Goal: Transaction & Acquisition: Purchase product/service

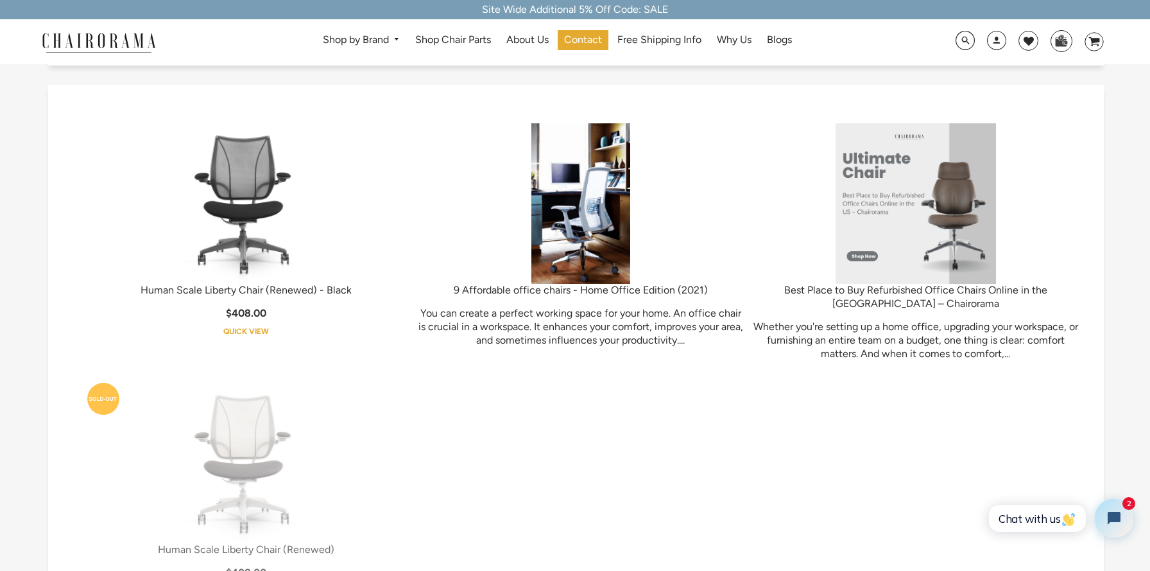
click at [261, 192] on img at bounding box center [246, 203] width 161 height 161
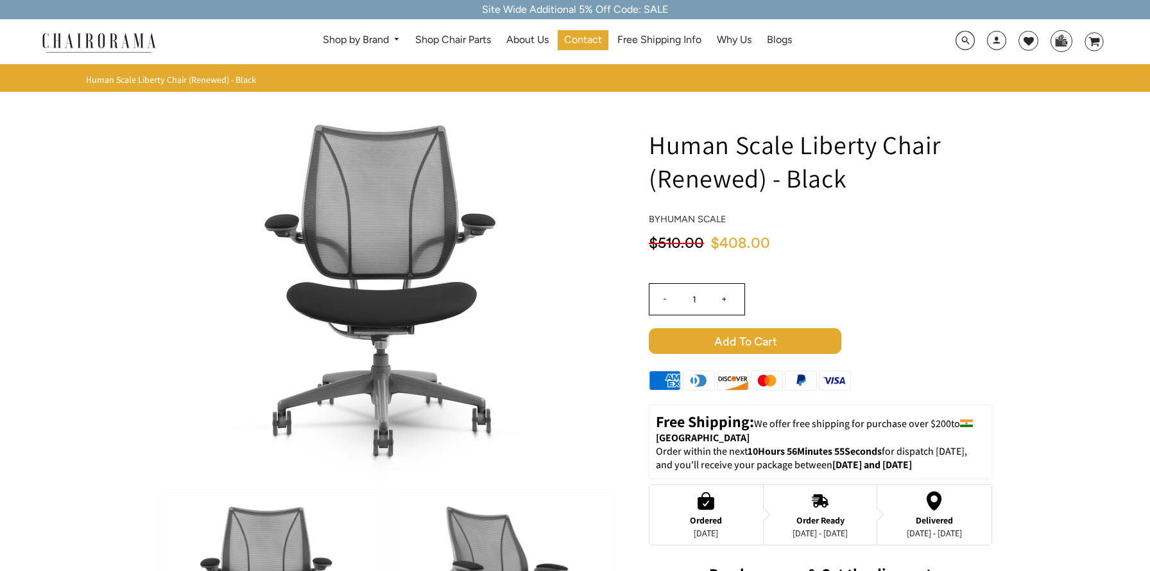
click at [833, 261] on div "$408.00 $510.00" at bounding box center [820, 247] width 343 height 26
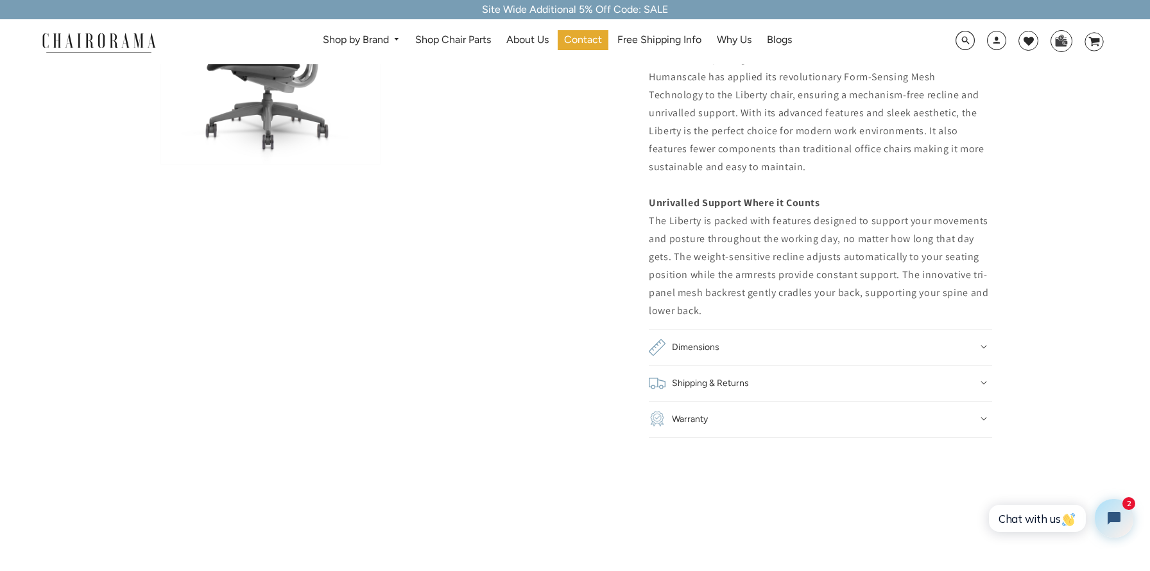
scroll to position [1003, 0]
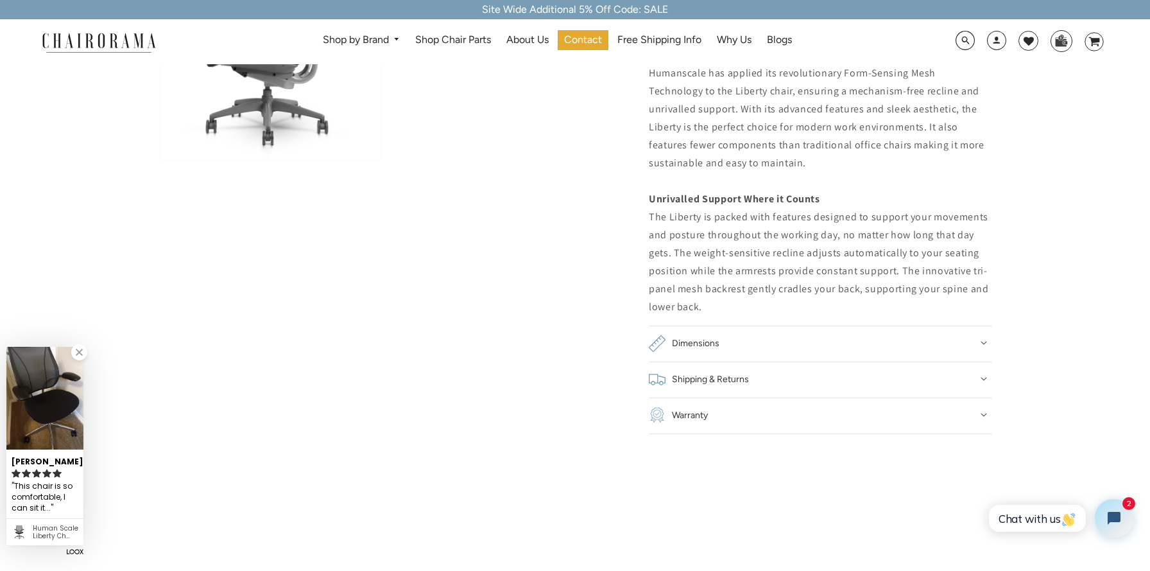
click at [814, 178] on div "Revolutionary Design Humanscale has applied its revolutionary Form-Sensing Mesh…" at bounding box center [820, 181] width 343 height 270
